Goal: Transaction & Acquisition: Purchase product/service

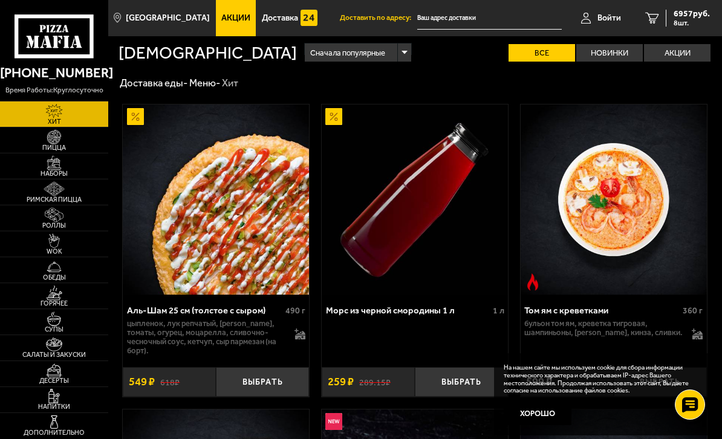
click at [63, 144] on img at bounding box center [54, 137] width 29 height 15
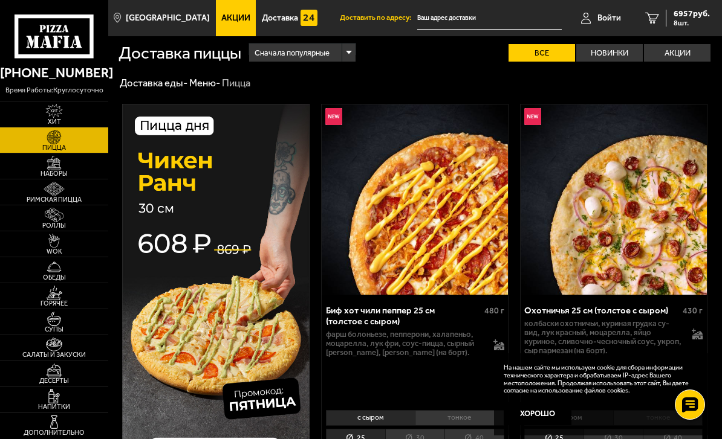
click at [60, 170] on img at bounding box center [54, 163] width 29 height 15
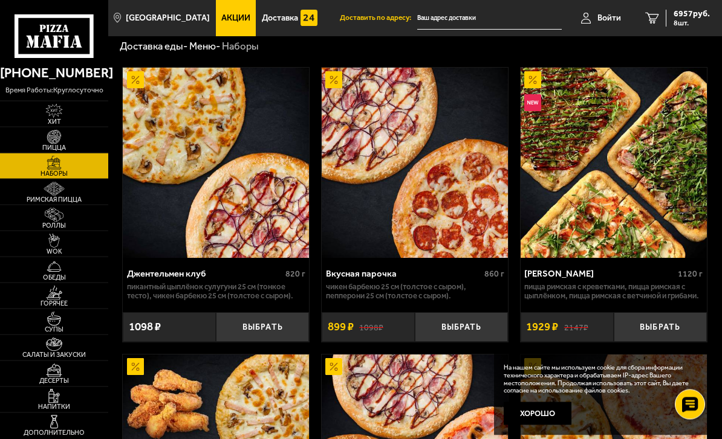
scroll to position [37, 0]
click at [57, 142] on img at bounding box center [54, 137] width 29 height 15
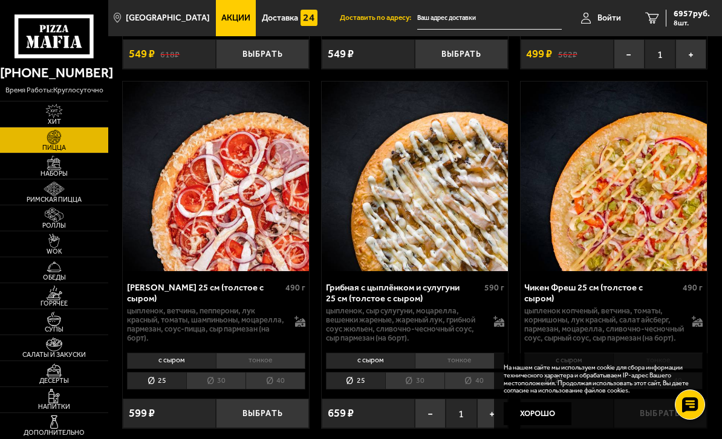
scroll to position [1496, 0]
click at [429, 400] on button "−" at bounding box center [430, 415] width 31 height 30
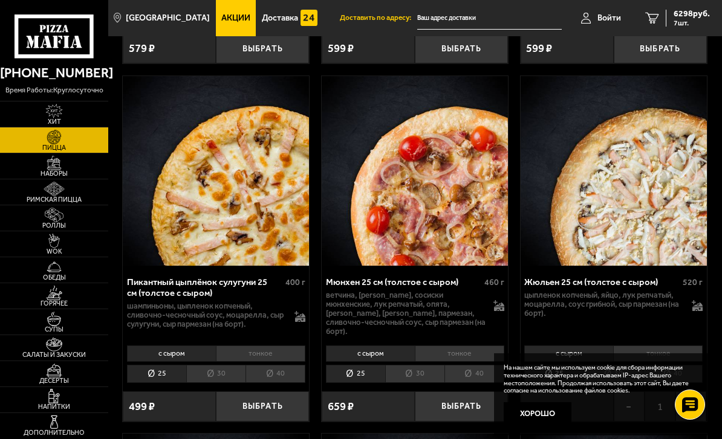
scroll to position [3290, 0]
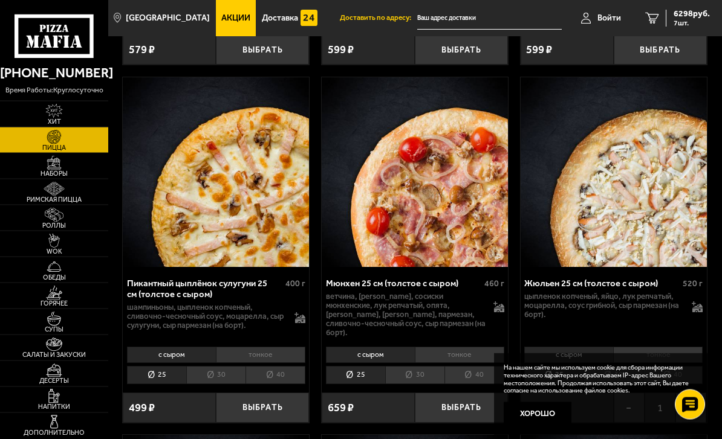
click at [631, 393] on button "−" at bounding box center [628, 408] width 31 height 30
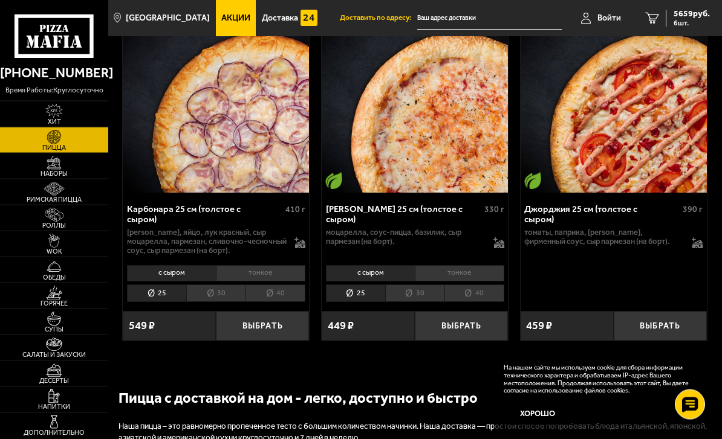
scroll to position [4083, 0]
click at [51, 177] on span "Наборы" at bounding box center [54, 173] width 108 height 7
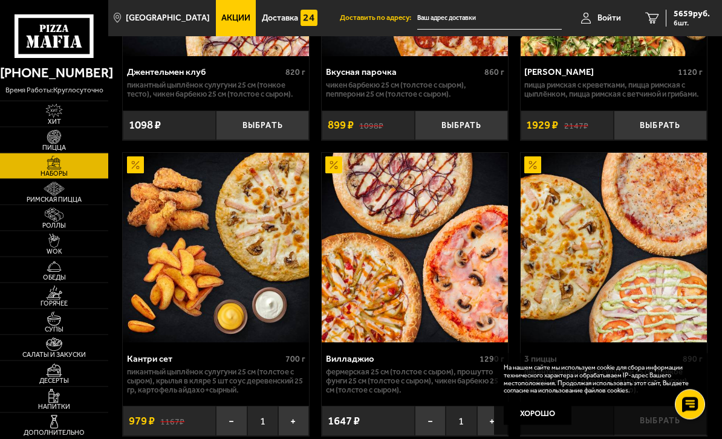
scroll to position [239, 0]
click at [436, 410] on button "−" at bounding box center [430, 421] width 31 height 30
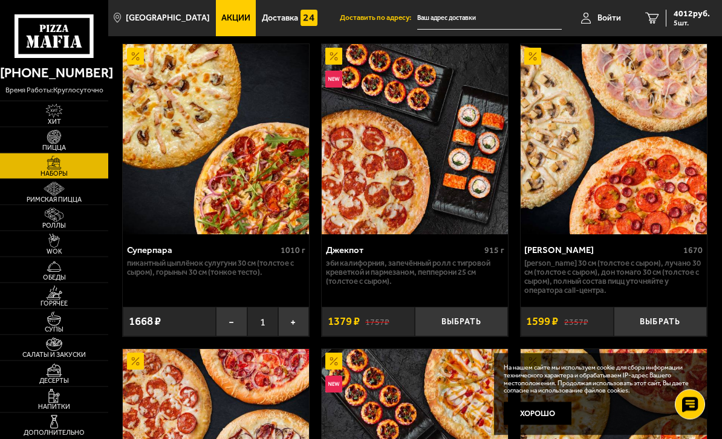
scroll to position [1235, 0]
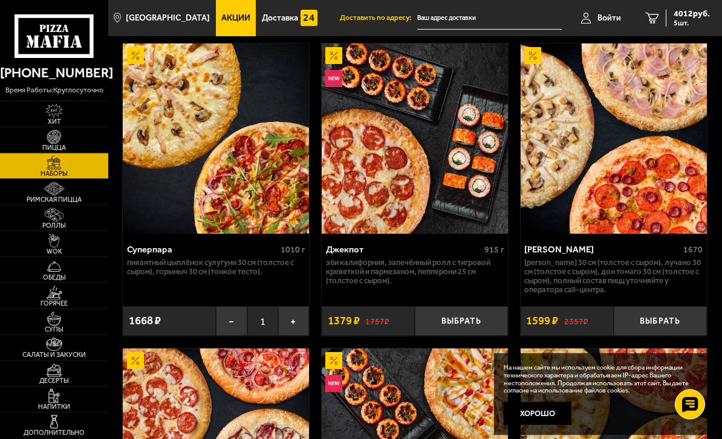
click at [661, 312] on button "Выбрать" at bounding box center [659, 322] width 93 height 30
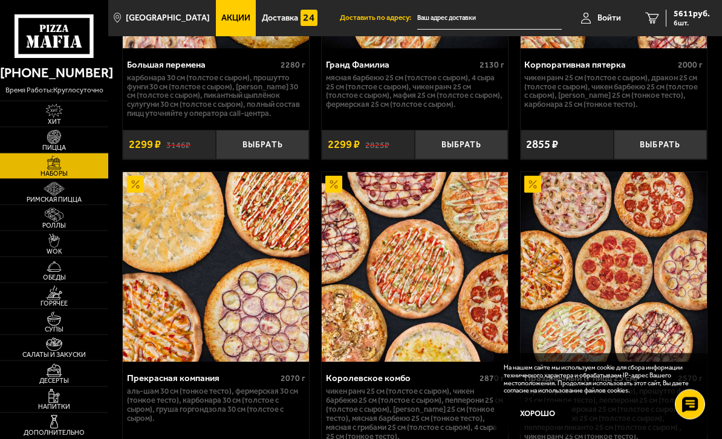
scroll to position [2631, 0]
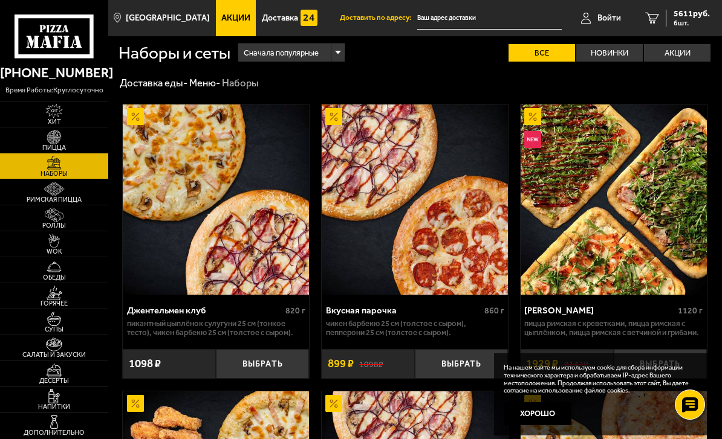
click at [681, 21] on span "6 шт." at bounding box center [691, 22] width 36 height 7
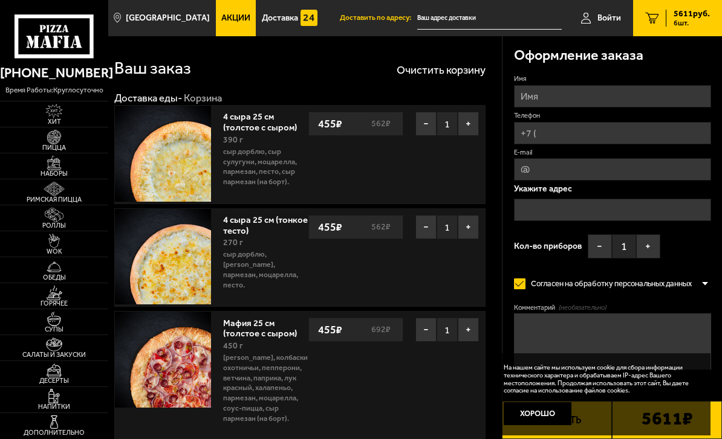
click at [430, 225] on button "−" at bounding box center [425, 227] width 21 height 24
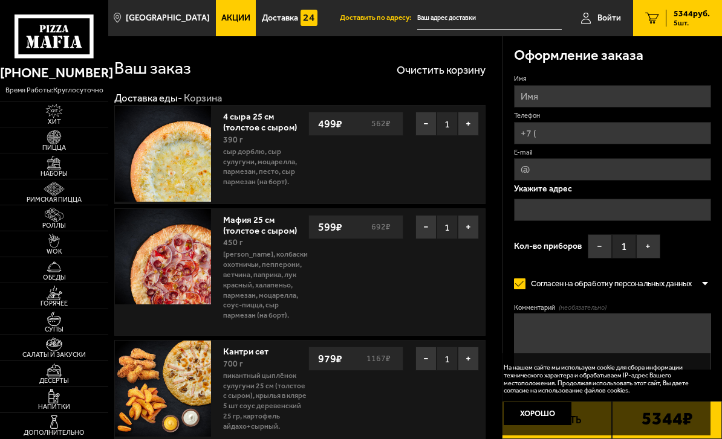
click at [422, 225] on button "−" at bounding box center [425, 227] width 21 height 24
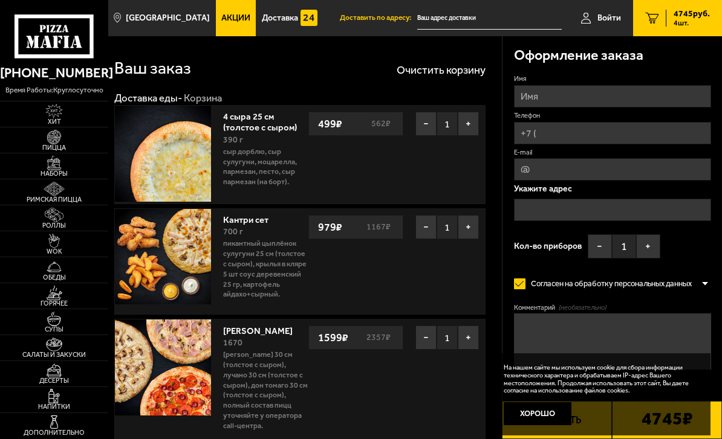
click at [418, 332] on button "−" at bounding box center [425, 338] width 21 height 24
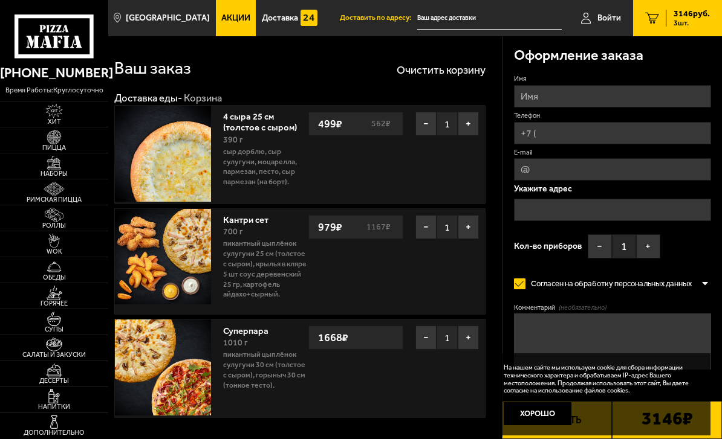
click at [424, 336] on button "−" at bounding box center [425, 338] width 21 height 24
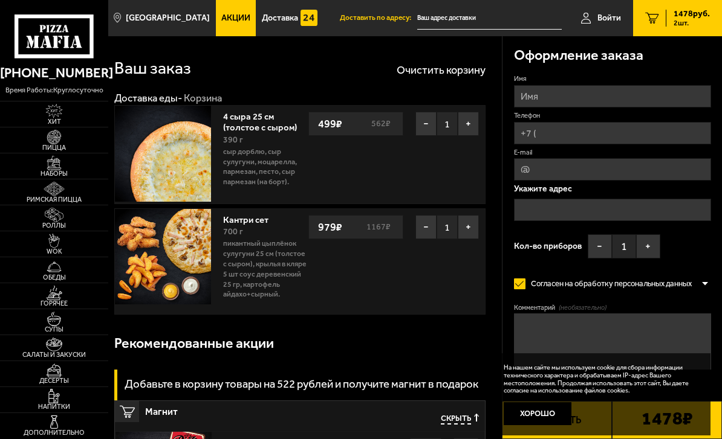
click at [430, 222] on button "−" at bounding box center [425, 227] width 21 height 24
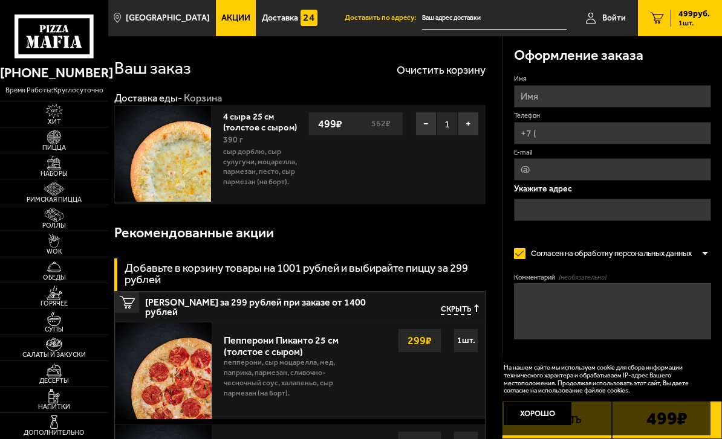
click at [43, 222] on img at bounding box center [54, 215] width 29 height 15
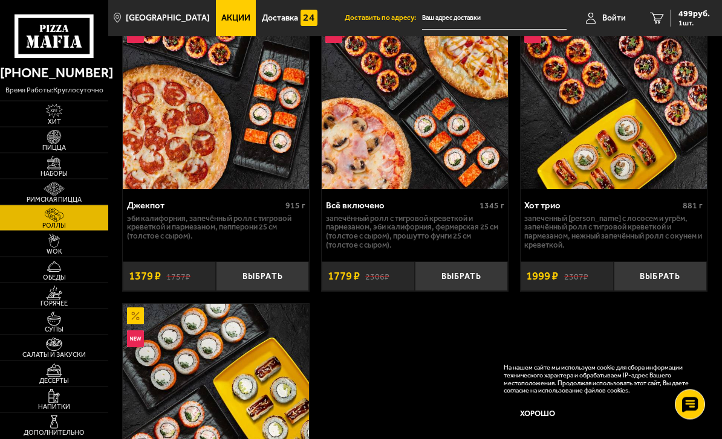
scroll to position [1332, 0]
